Goal: Check status: Check status

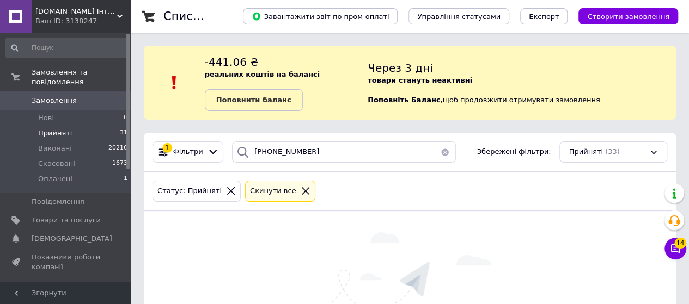
type input "[PHONE_NUMBER]"
click at [301, 192] on icon at bounding box center [306, 191] width 10 height 10
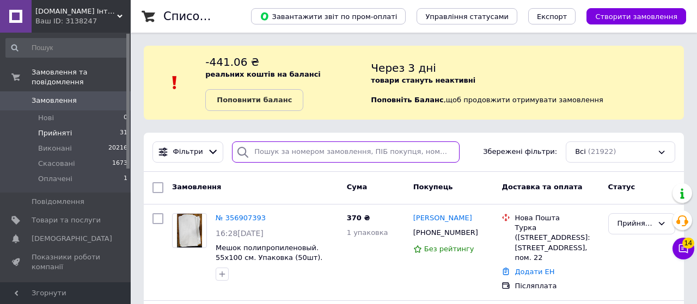
click at [346, 150] on input "search" at bounding box center [346, 152] width 228 height 21
paste input "[PERSON_NAME]"
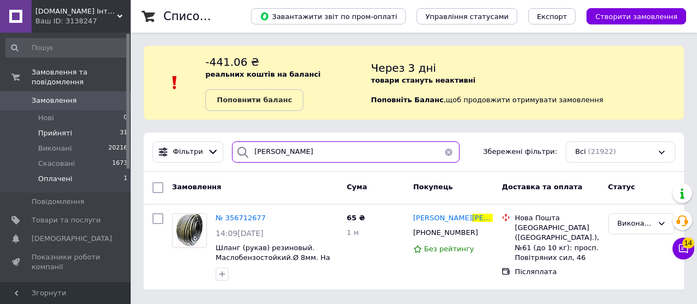
type input "[PERSON_NAME]"
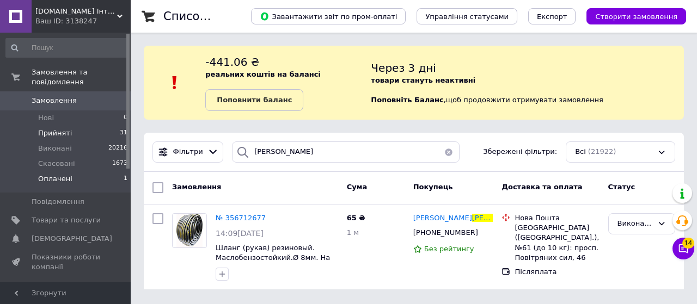
click at [77, 172] on li "Оплачені 1" at bounding box center [67, 182] width 134 height 21
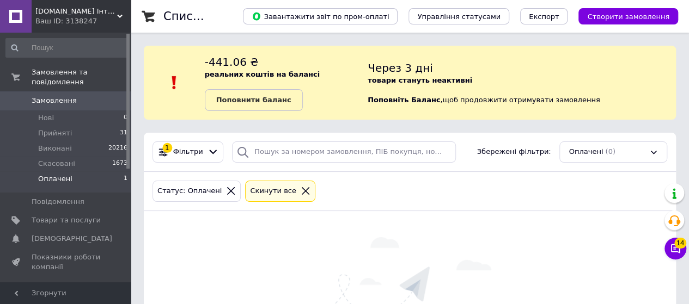
click at [301, 190] on icon at bounding box center [306, 191] width 10 height 10
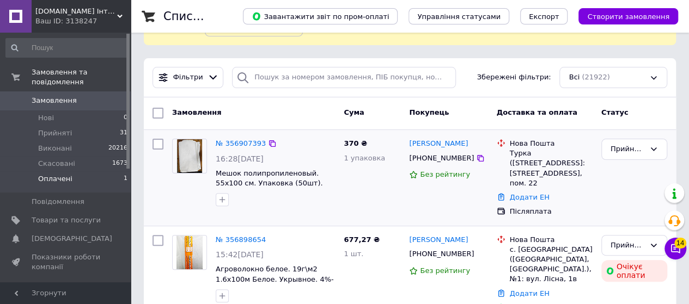
scroll to position [109, 0]
